Goal: Information Seeking & Learning: Check status

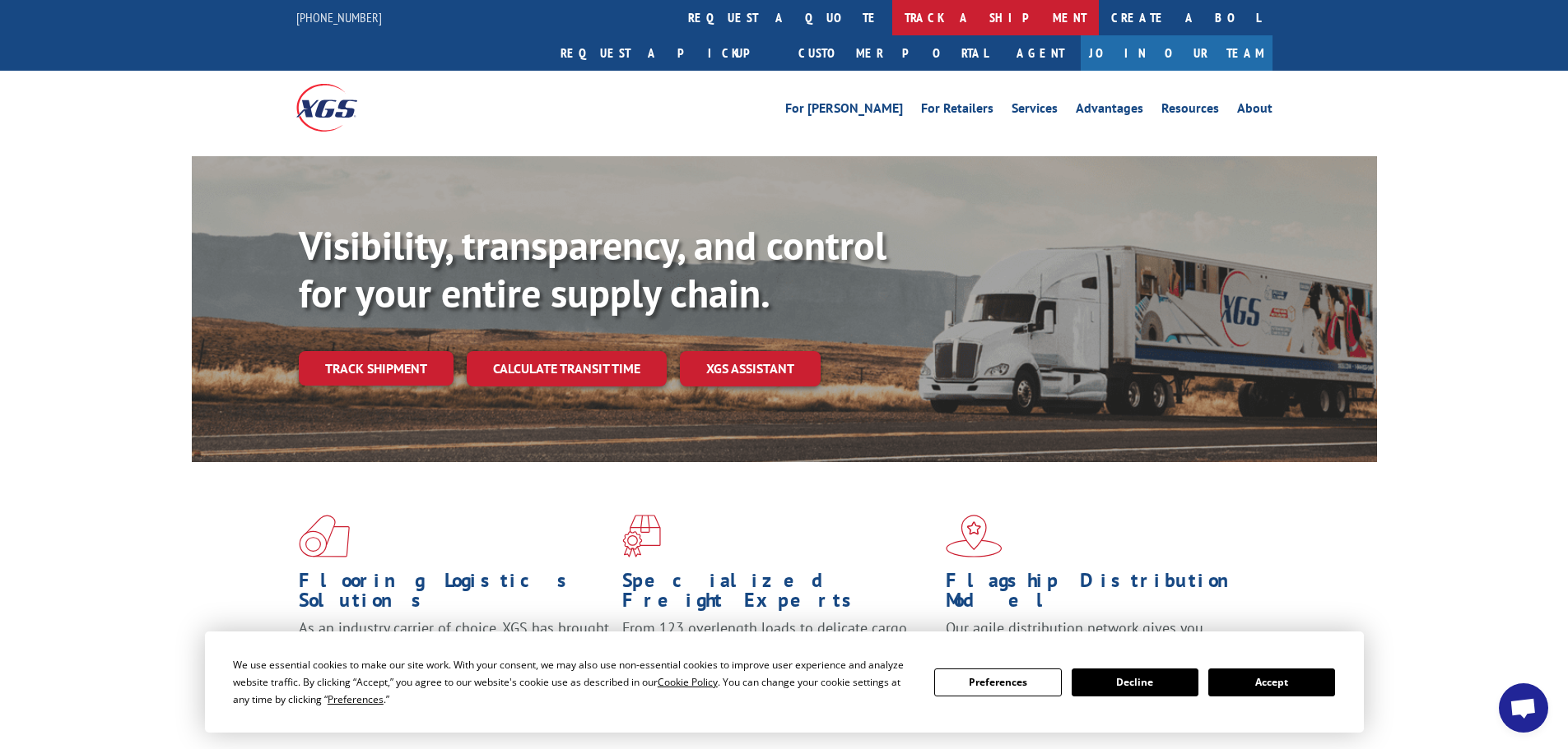
click at [892, 15] on link "track a shipment" at bounding box center [995, 17] width 206 height 35
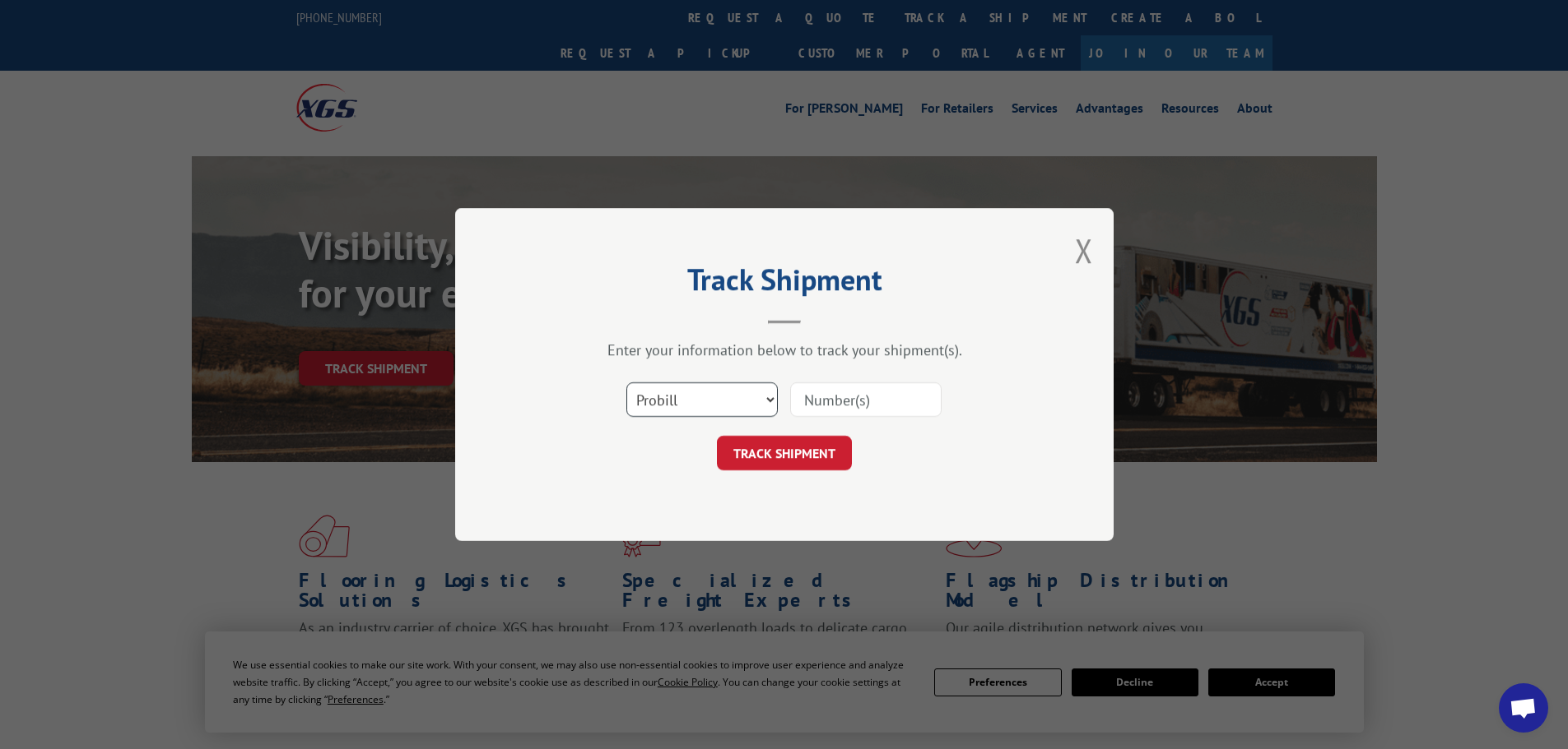
click at [696, 397] on select "Select category... Probill BOL PO" at bounding box center [702, 399] width 151 height 34
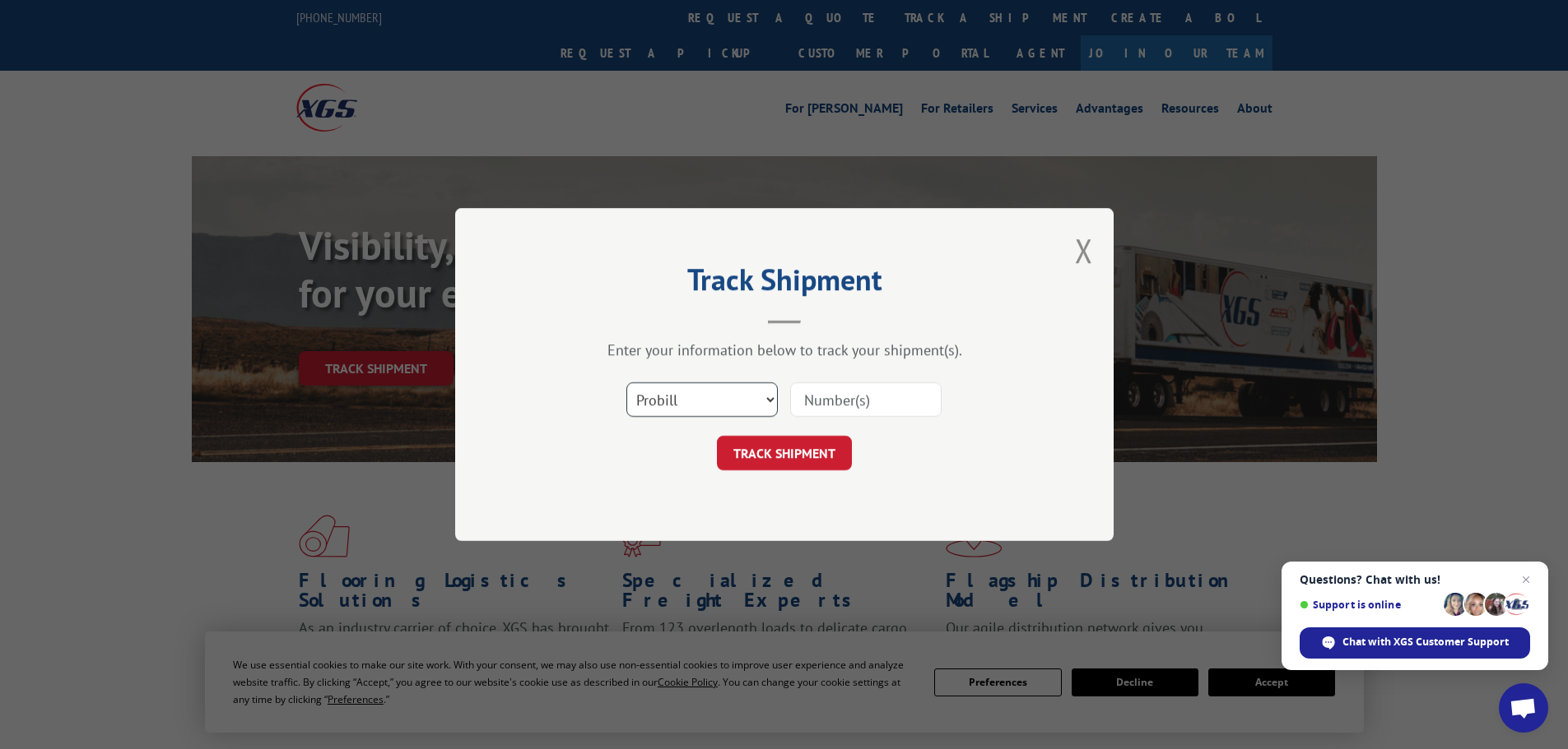
select select "po"
click at [627, 382] on select "Select category... Probill BOL PO" at bounding box center [702, 399] width 151 height 34
click at [830, 397] on input at bounding box center [866, 399] width 151 height 34
paste input "13505173"
type input "13505173"
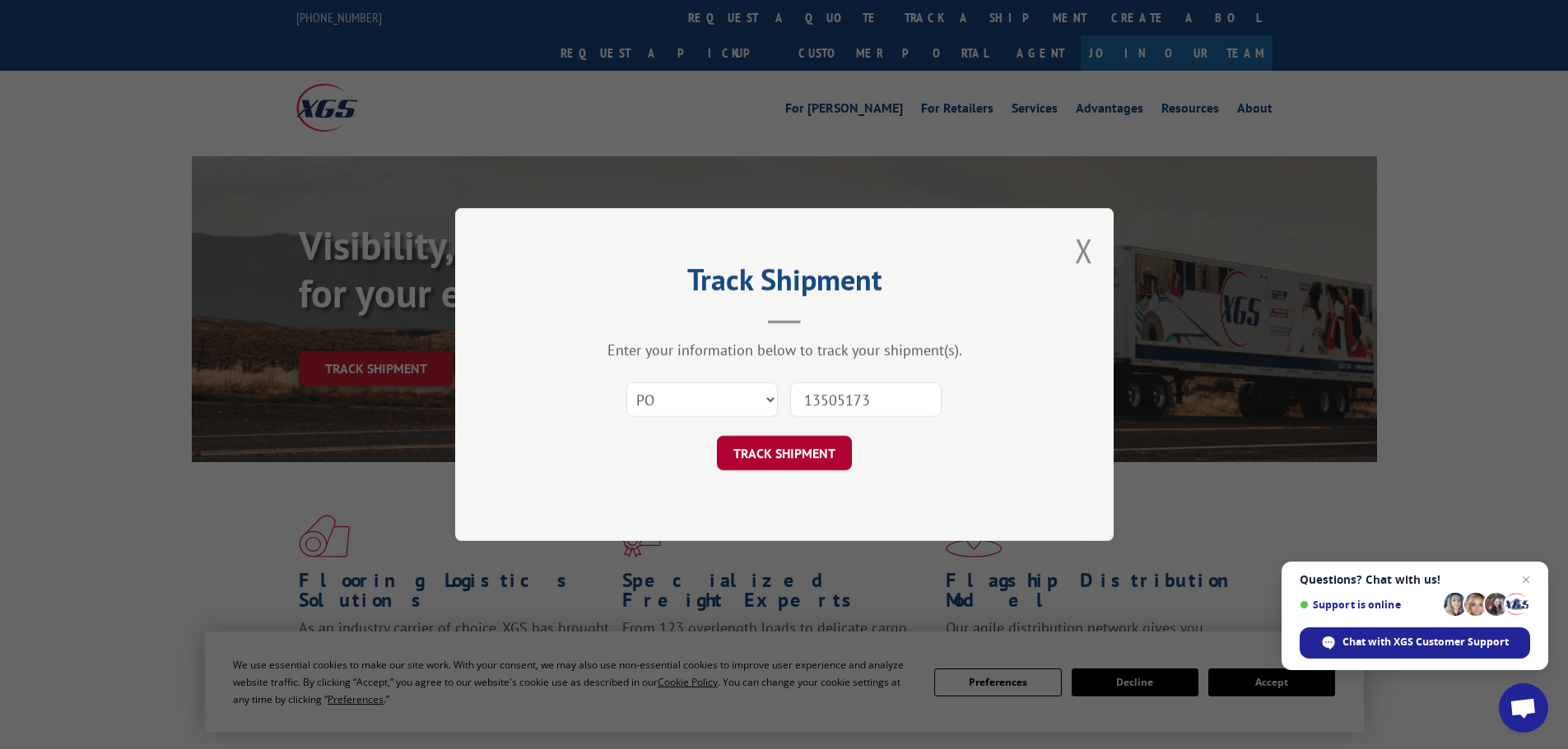
click at [784, 460] on button "TRACK SHIPMENT" at bounding box center [784, 453] width 135 height 34
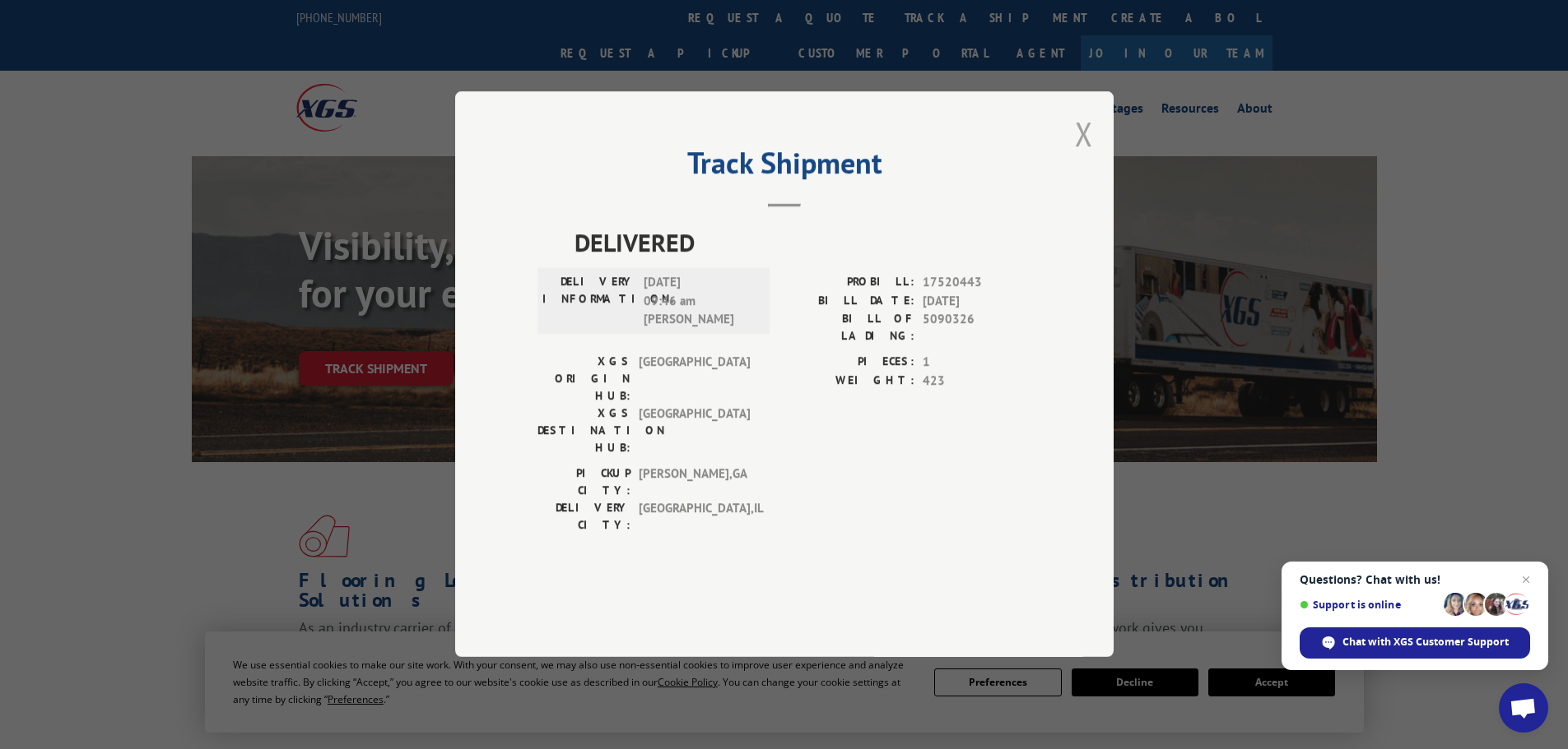
click at [1081, 155] on button "Close modal" at bounding box center [1084, 133] width 18 height 43
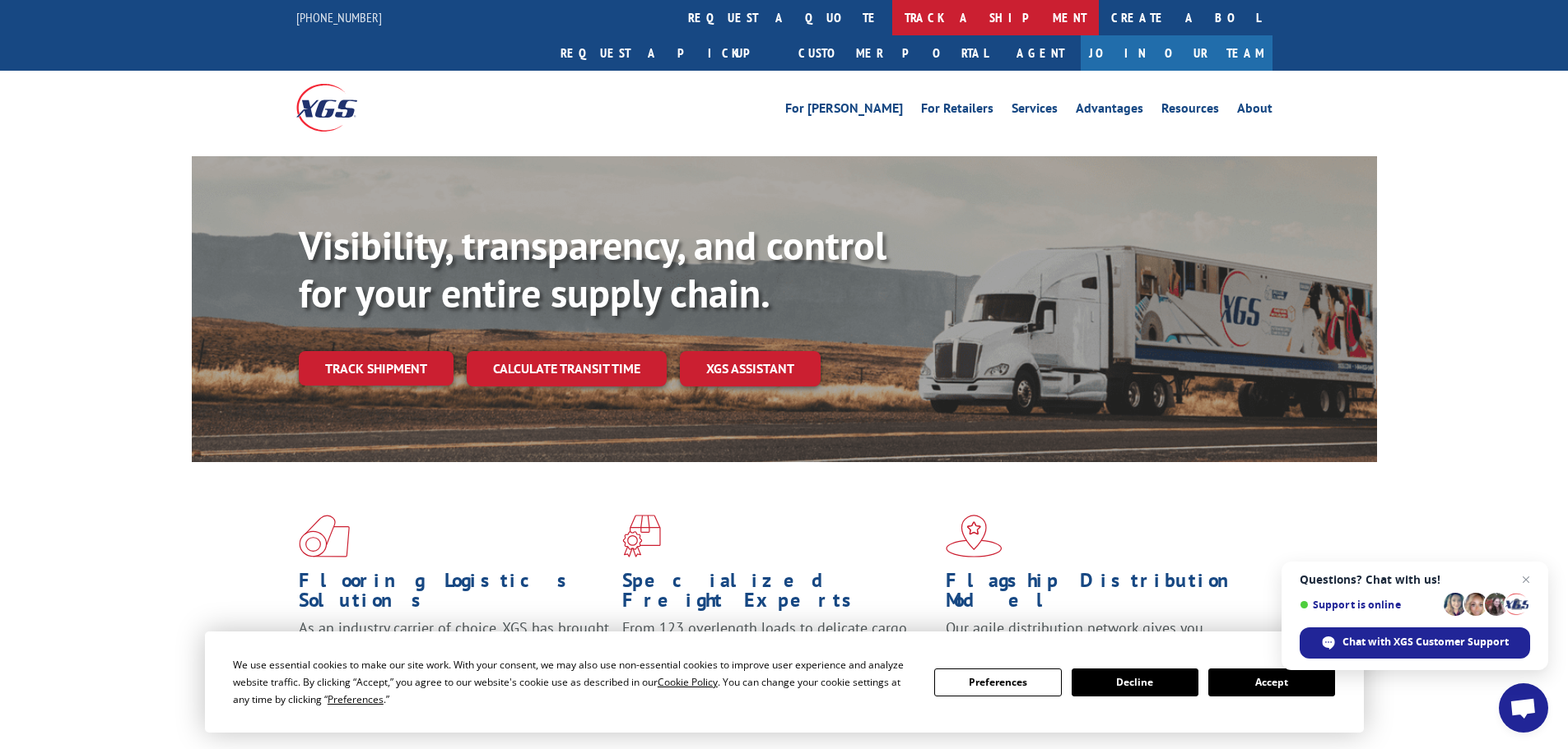
click at [892, 9] on link "track a shipment" at bounding box center [995, 17] width 206 height 35
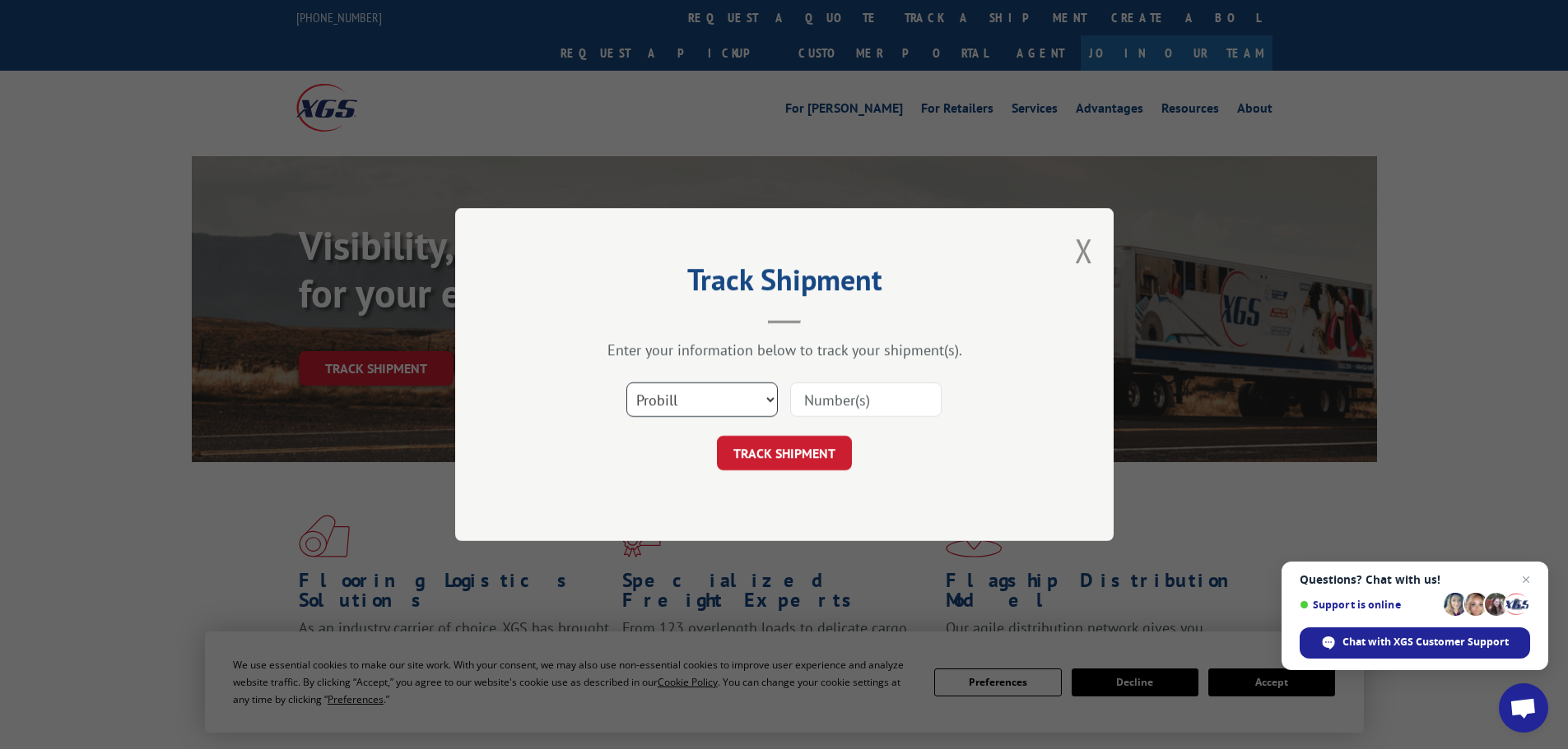
click at [679, 402] on select "Select category... Probill BOL PO" at bounding box center [702, 399] width 151 height 34
select select "po"
click at [627, 382] on select "Select category... Probill BOL PO" at bounding box center [702, 399] width 151 height 34
click at [888, 388] on input at bounding box center [866, 399] width 151 height 34
paste input "13505236"
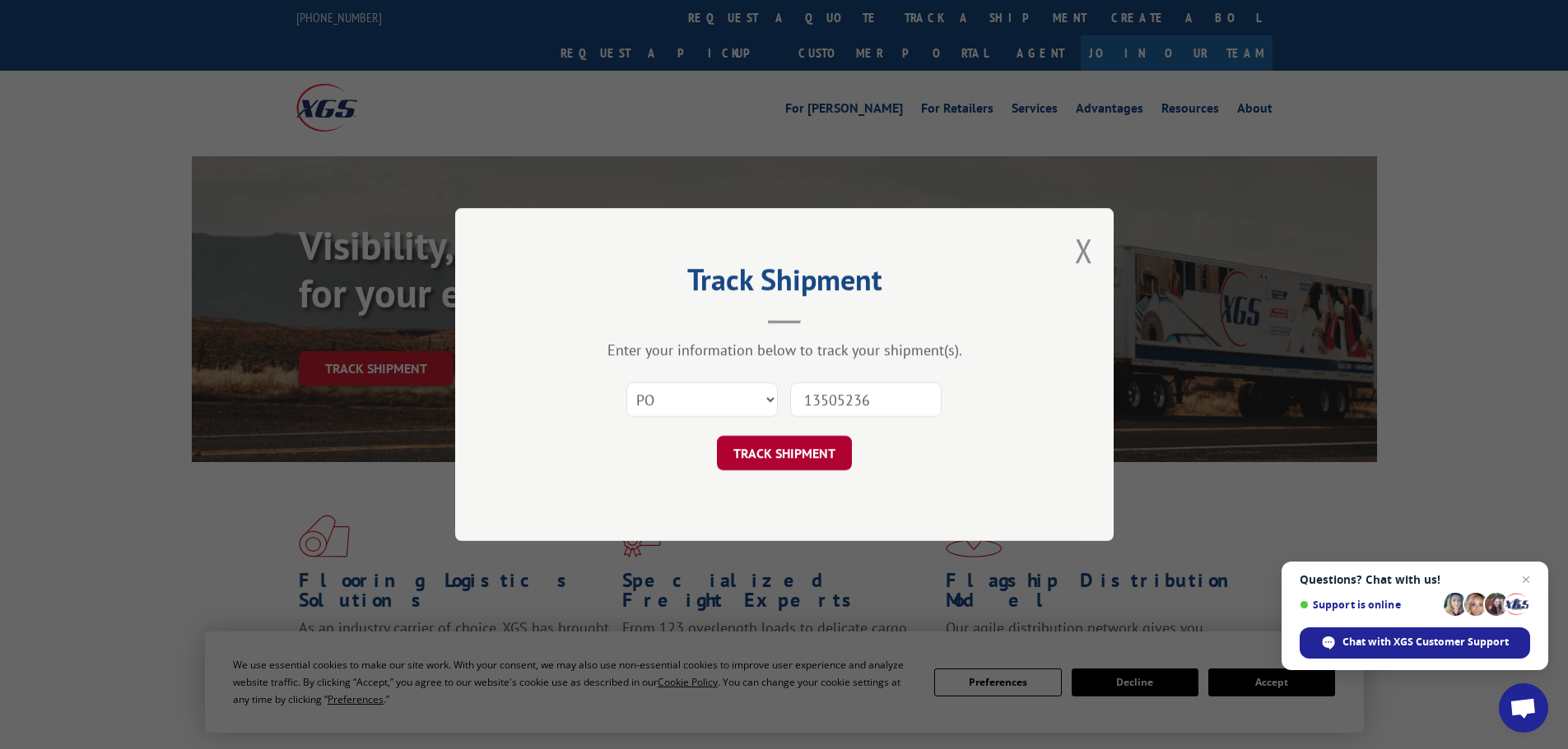
type input "13505236"
click at [799, 443] on button "TRACK SHIPMENT" at bounding box center [784, 453] width 135 height 34
